Goal: Find specific page/section

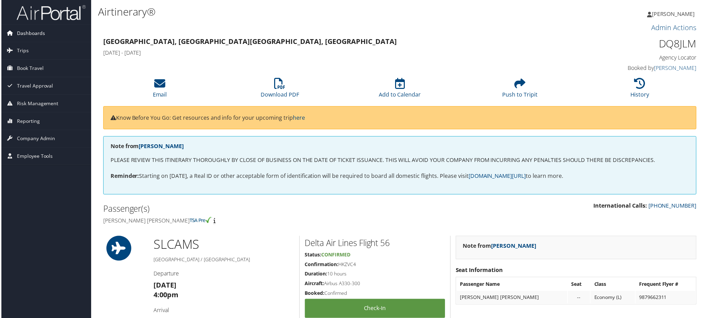
click at [29, 35] on span "Dashboards" at bounding box center [30, 33] width 28 height 17
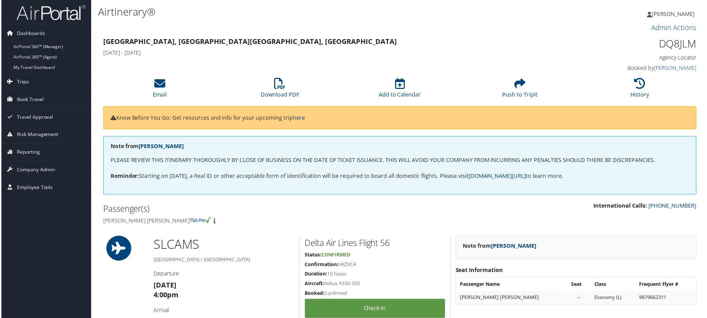
click at [18, 80] on span "Trips" at bounding box center [22, 81] width 12 height 17
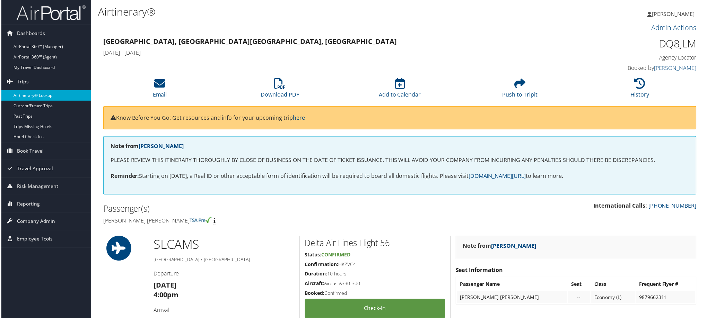
click at [33, 97] on link "Airtinerary® Lookup" at bounding box center [45, 96] width 90 height 10
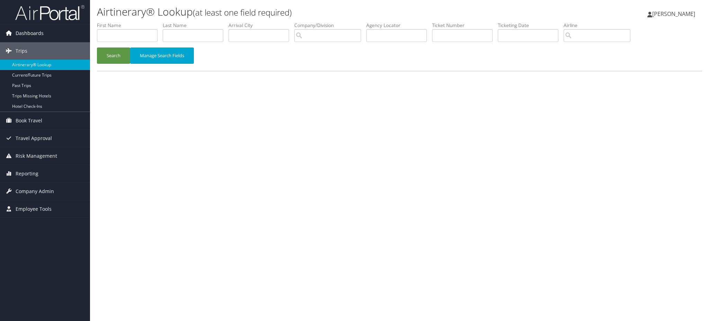
click at [29, 33] on span "Dashboards" at bounding box center [30, 33] width 28 height 17
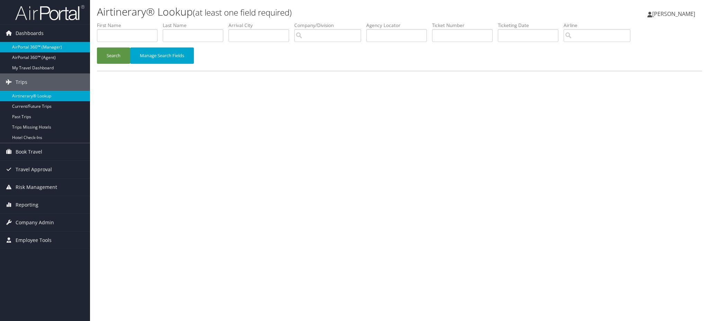
click at [34, 44] on link "AirPortal 360™ (Manager)" at bounding box center [45, 47] width 90 height 10
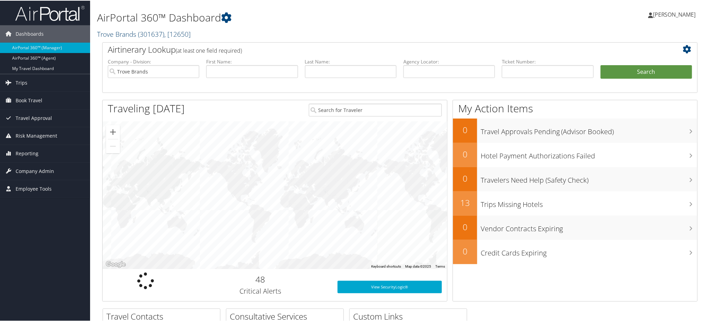
click at [145, 32] on span "( 301637 )" at bounding box center [151, 33] width 26 height 9
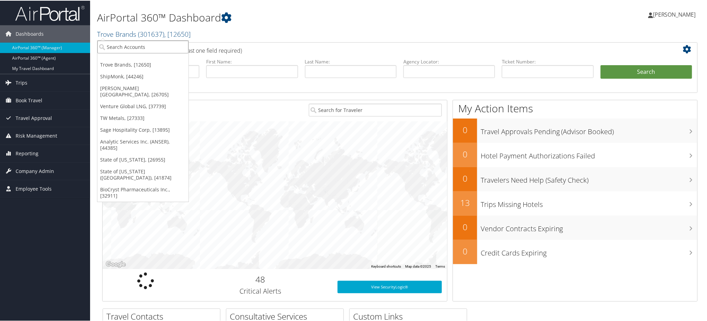
click at [128, 48] on input "search" at bounding box center [142, 46] width 91 height 13
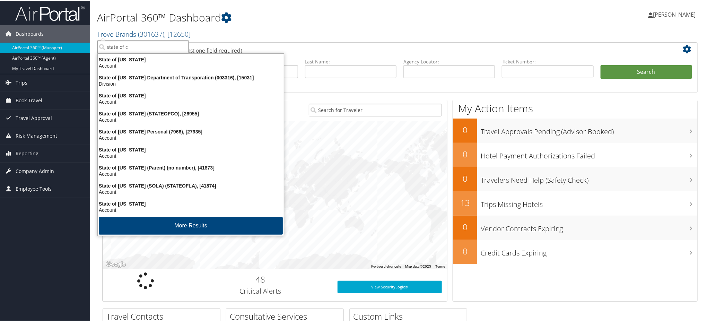
type input "state of co"
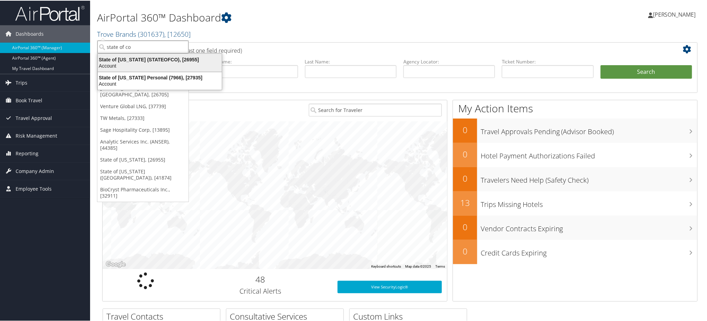
click at [142, 60] on div "State of Colorado (STATEOFCO), [26955]" at bounding box center [160, 59] width 132 height 6
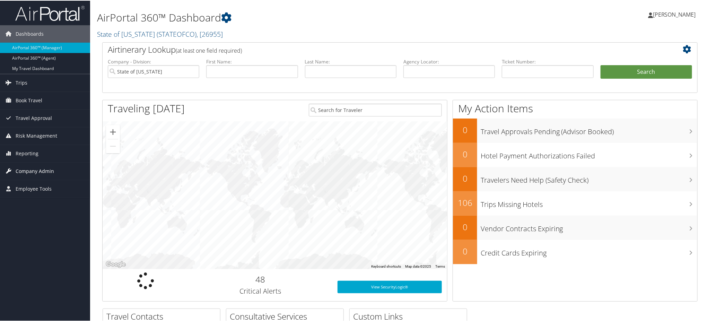
click at [35, 169] on span "Company Admin" at bounding box center [35, 170] width 38 height 17
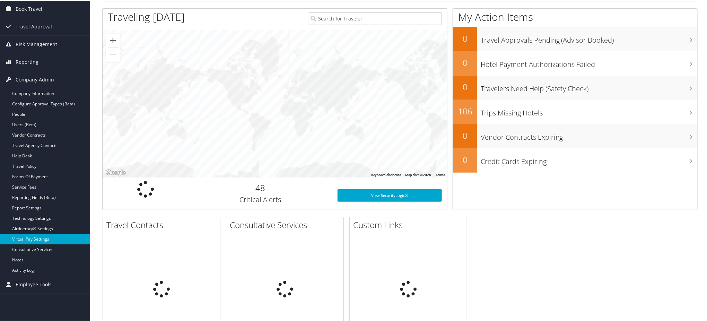
scroll to position [92, 0]
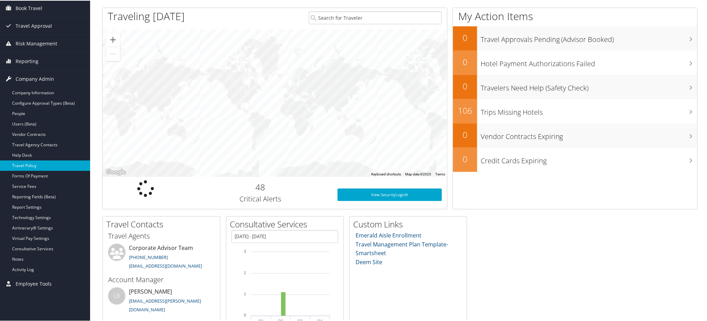
click at [26, 165] on link "Travel Policy" at bounding box center [45, 165] width 90 height 10
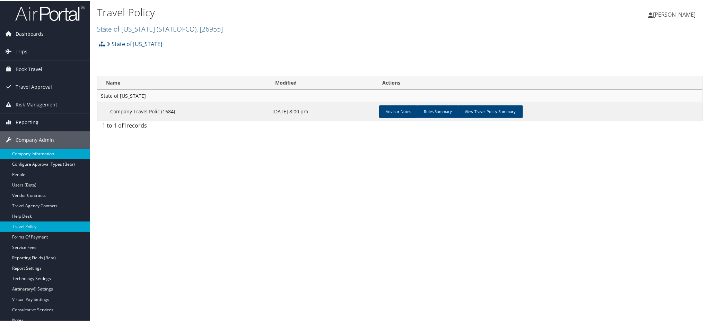
click at [39, 152] on link "Company Information" at bounding box center [45, 153] width 90 height 10
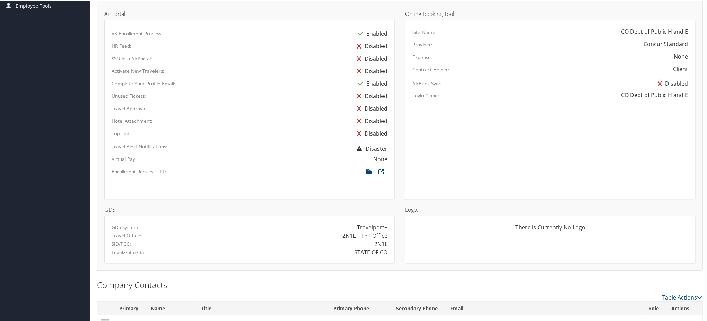
scroll to position [369, 0]
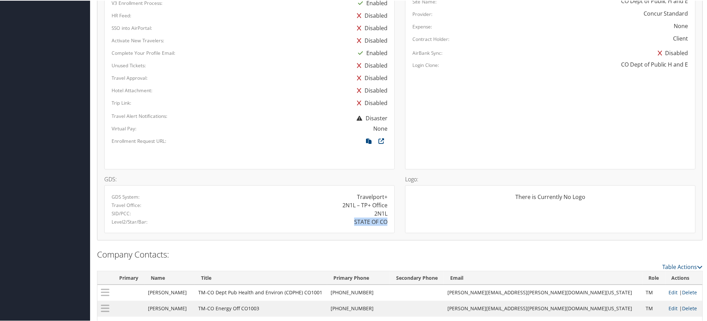
click at [386, 220] on div "STATE OF CO" at bounding box center [320, 221] width 143 height 8
copy div "STATE OF CO"
